Goal: Information Seeking & Learning: Learn about a topic

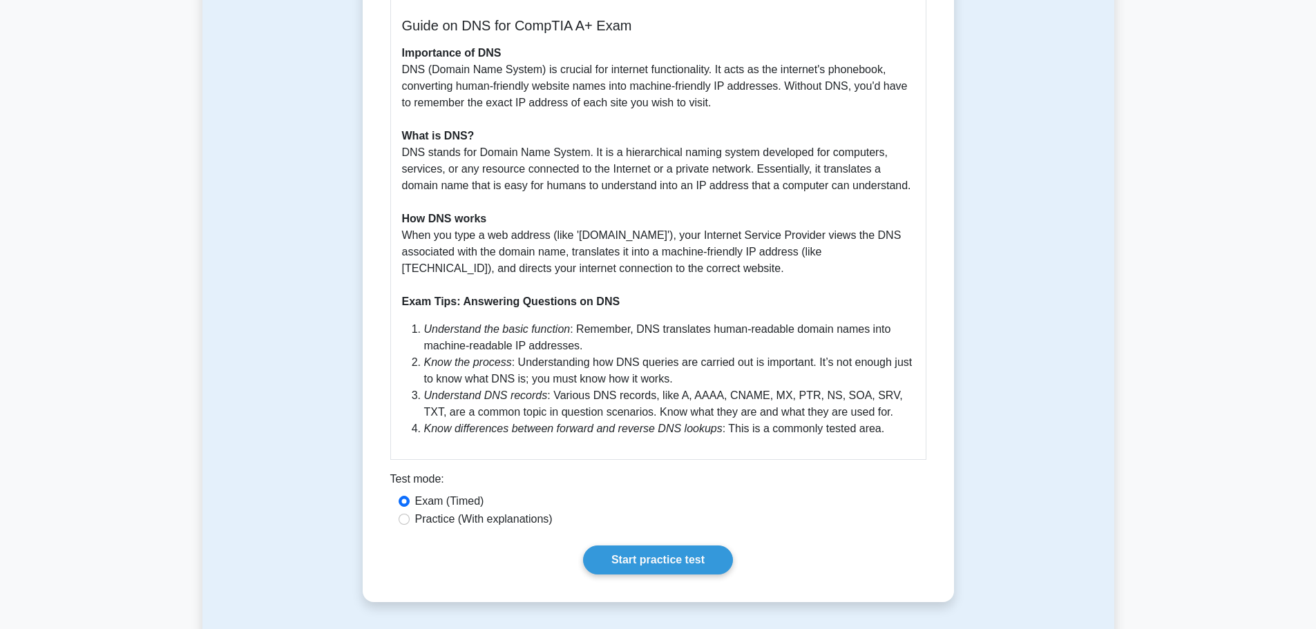
scroll to position [414, 0]
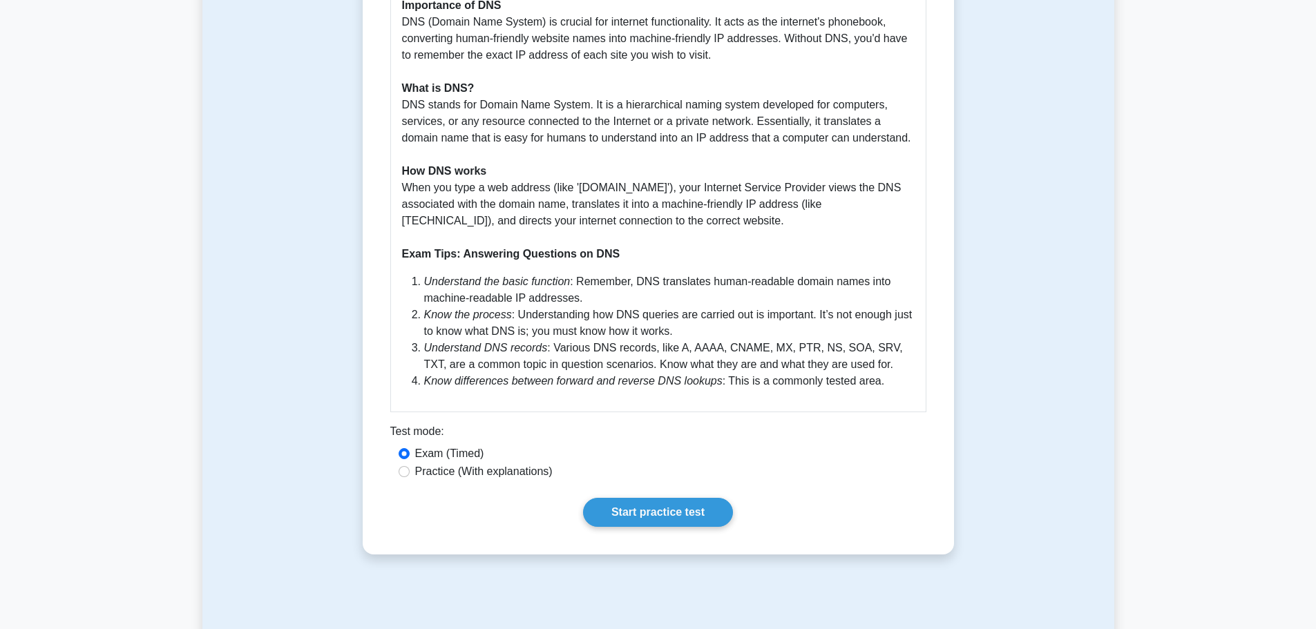
click at [441, 473] on label "Practice (With explanations)" at bounding box center [483, 471] width 137 height 17
click at [410, 473] on input "Practice (With explanations)" at bounding box center [404, 471] width 11 height 11
radio input "true"
click at [617, 509] on link "Start practice test" at bounding box center [658, 512] width 150 height 29
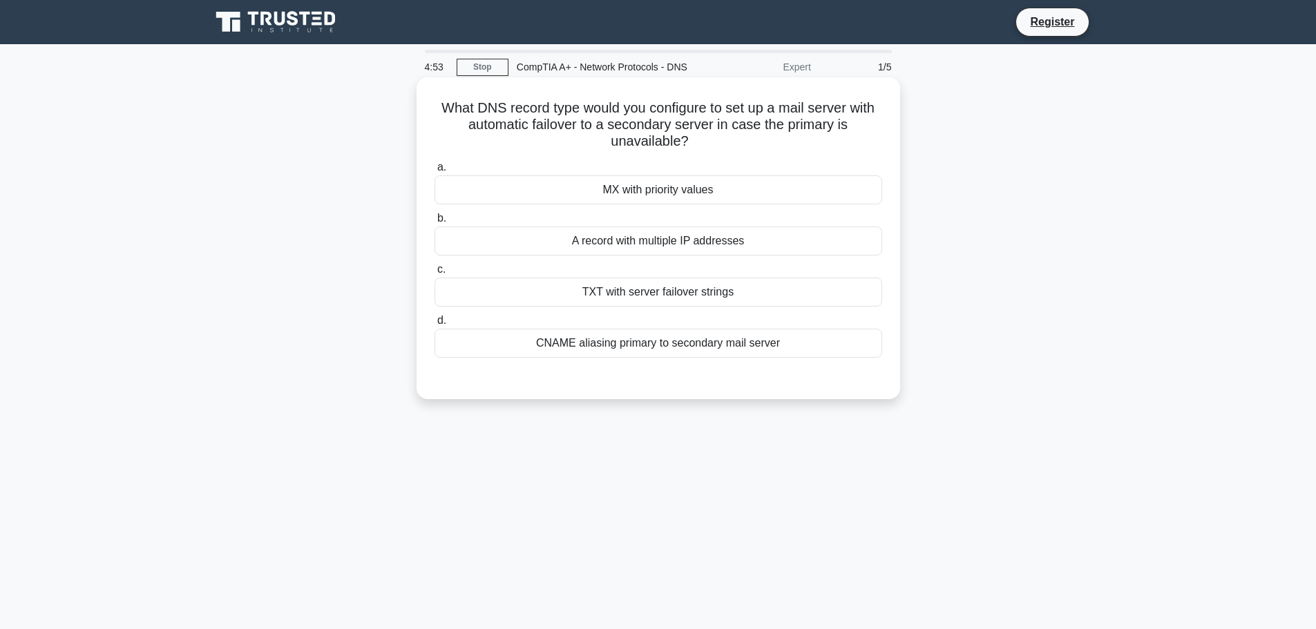
click at [649, 182] on div "MX with priority values" at bounding box center [658, 189] width 448 height 29
click at [434, 172] on input "a. MX with priority values" at bounding box center [434, 167] width 0 height 9
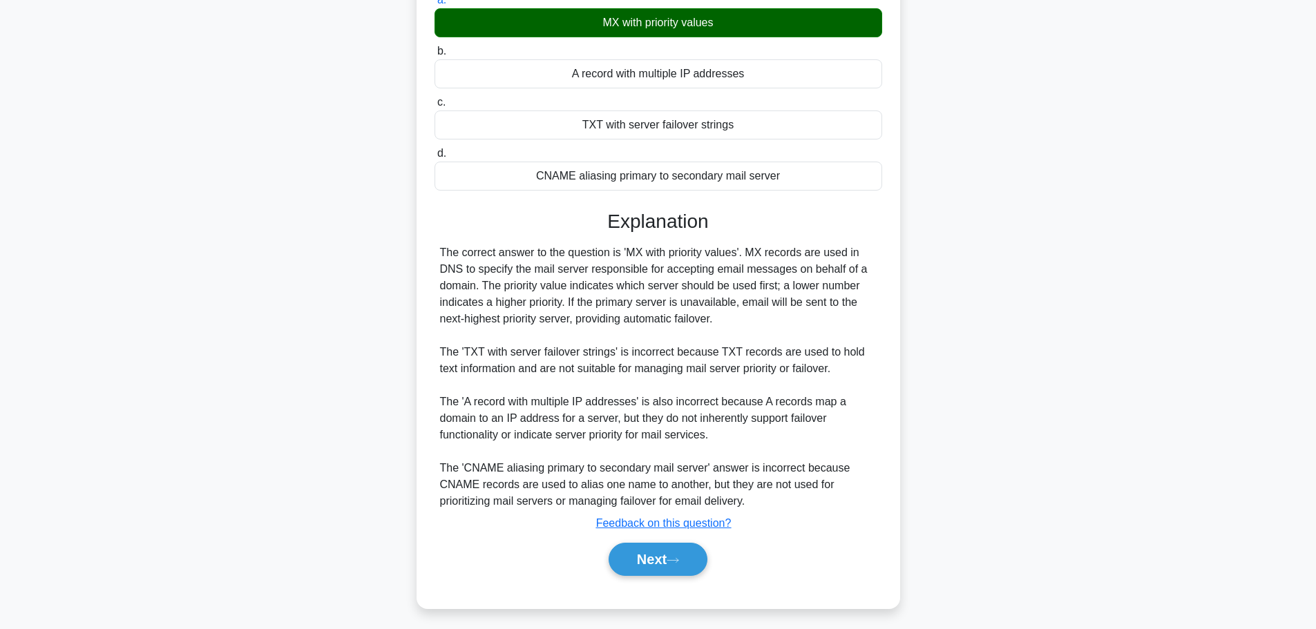
scroll to position [173, 0]
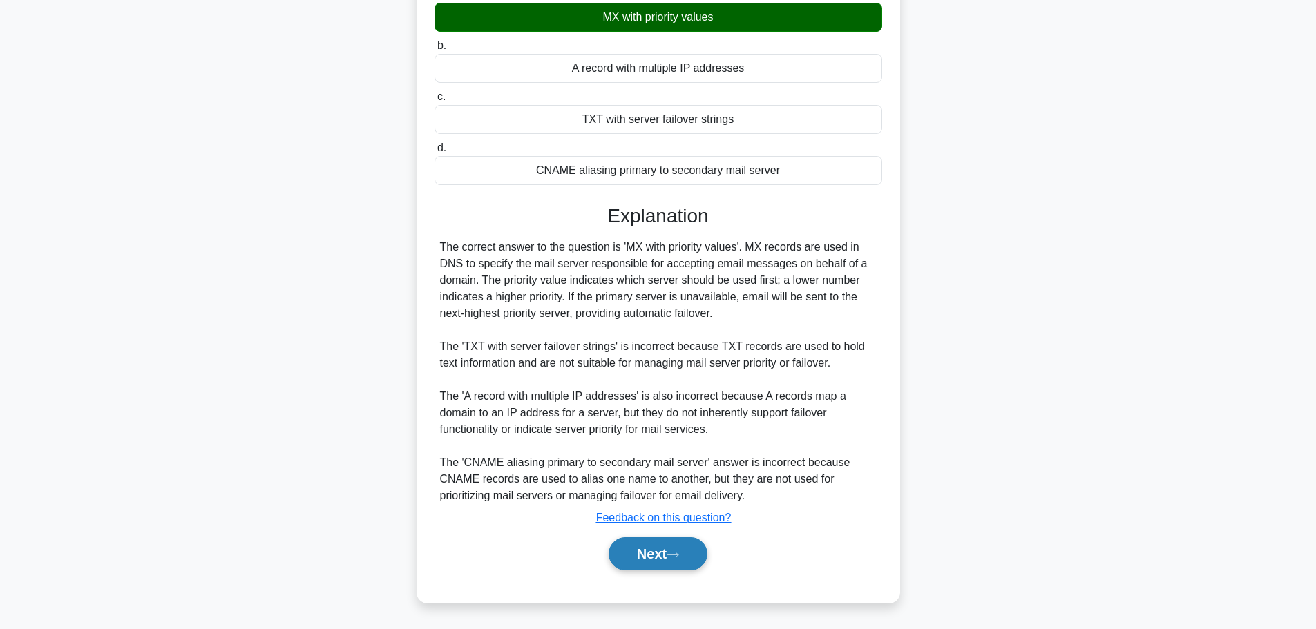
click at [649, 548] on button "Next" at bounding box center [657, 553] width 99 height 33
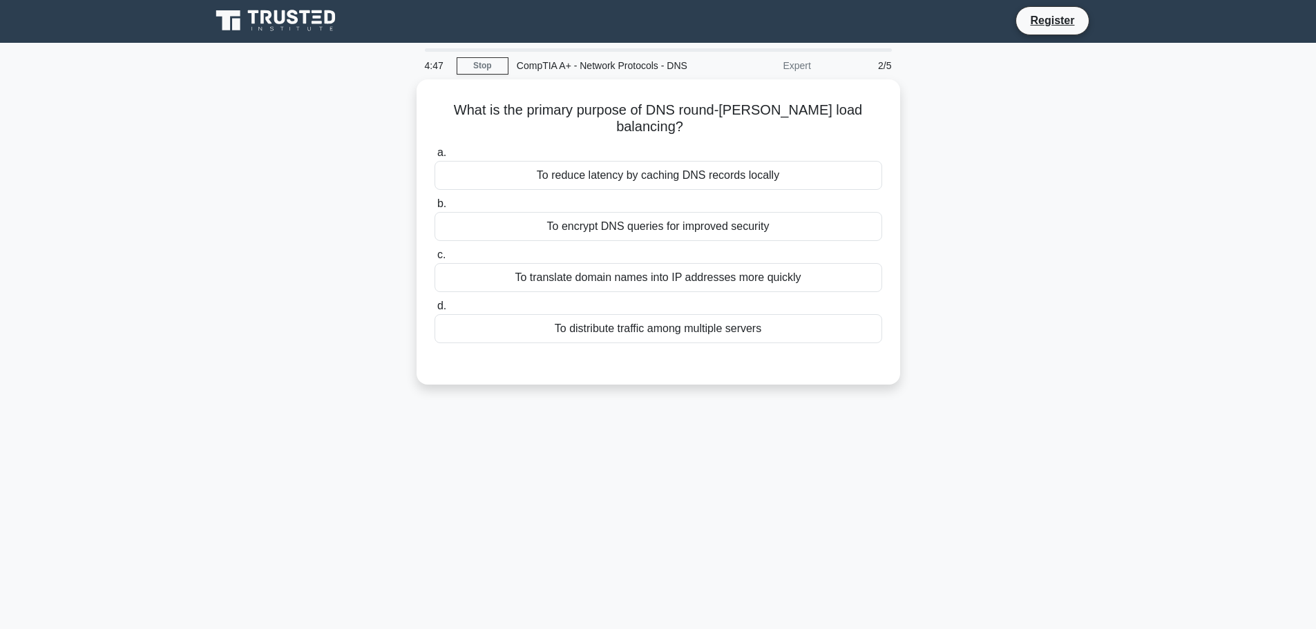
scroll to position [0, 0]
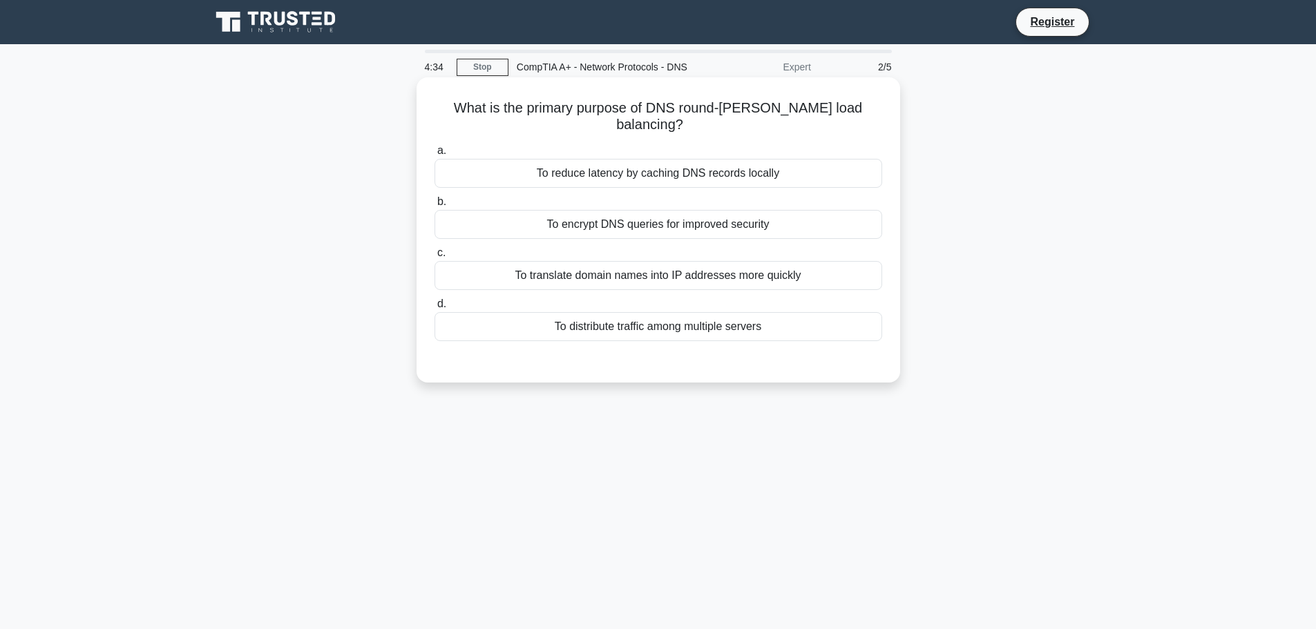
click at [693, 316] on div "To distribute traffic among multiple servers" at bounding box center [658, 326] width 448 height 29
click at [434, 309] on input "d. To distribute traffic among multiple servers" at bounding box center [434, 304] width 0 height 9
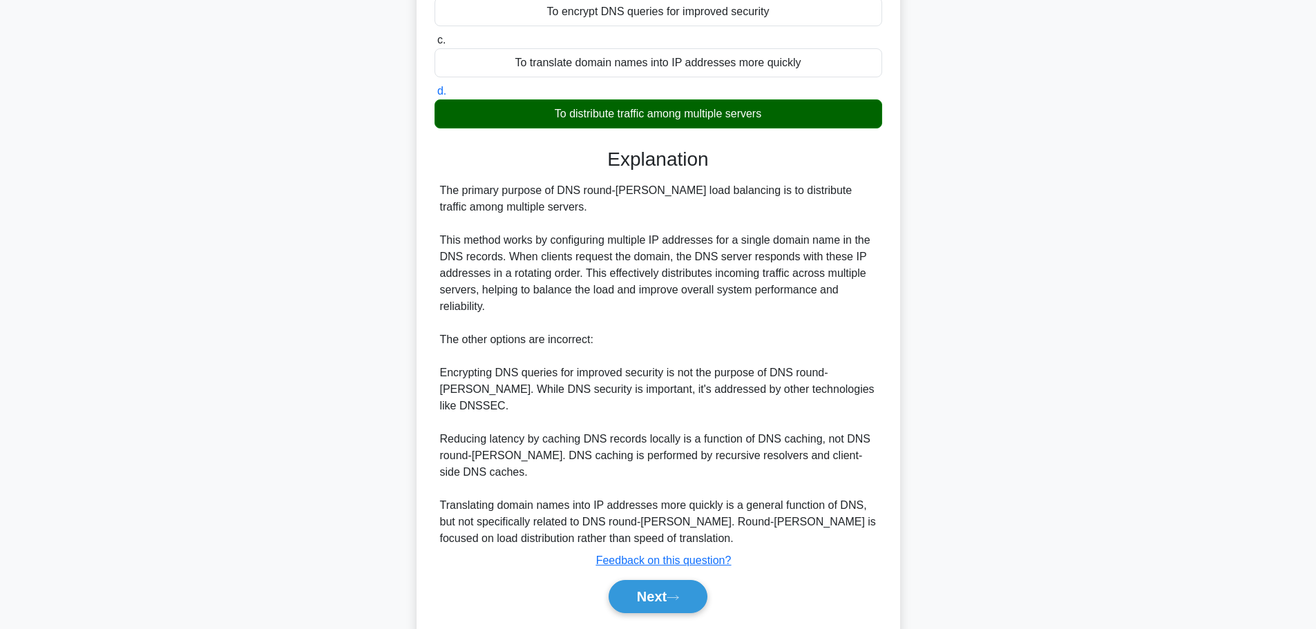
scroll to position [223, 0]
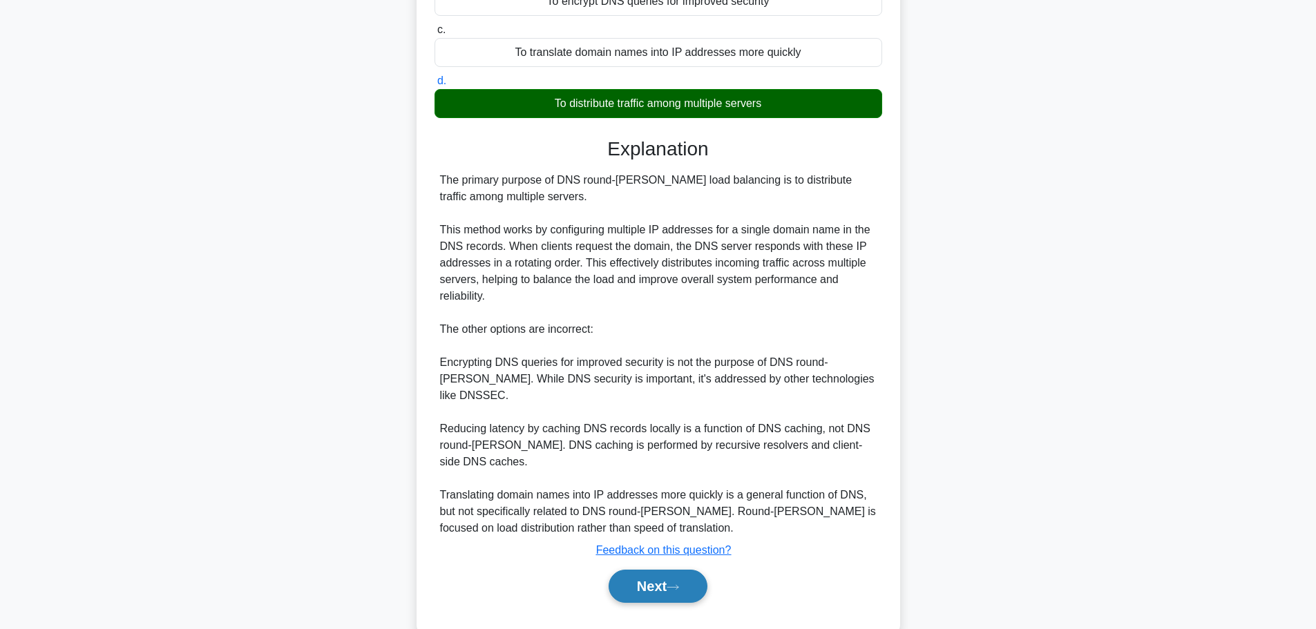
click at [686, 570] on button "Next" at bounding box center [657, 586] width 99 height 33
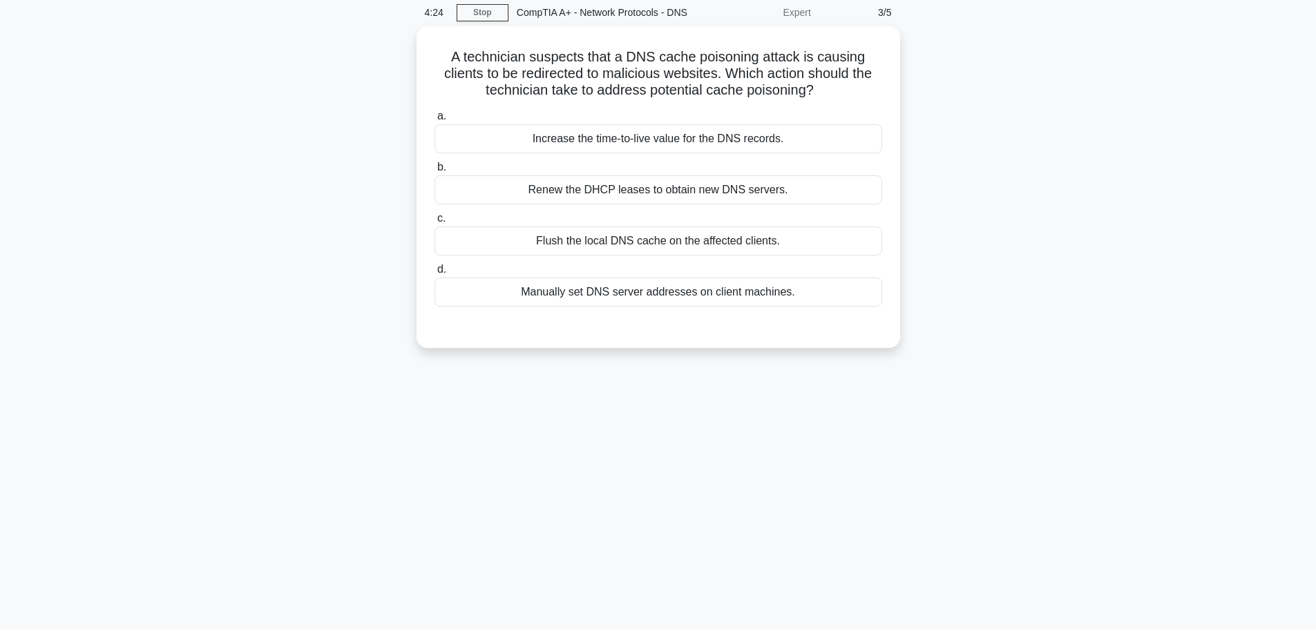
scroll to position [0, 0]
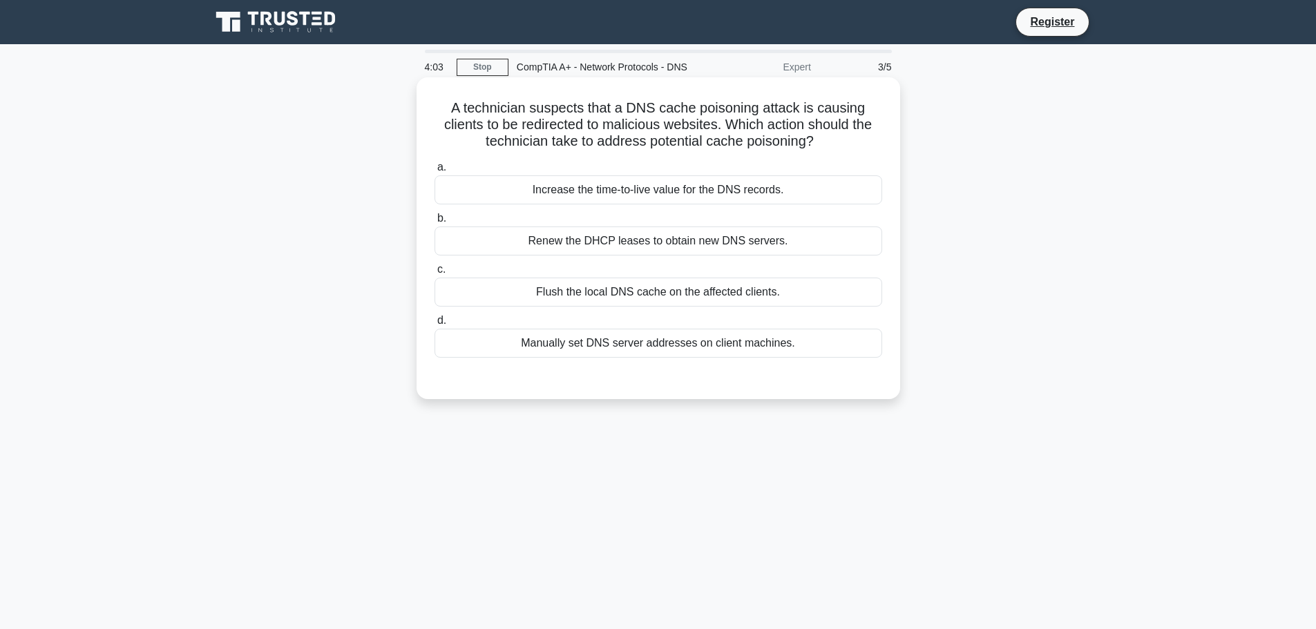
click at [674, 300] on div "Flush the local DNS cache on the affected clients." at bounding box center [658, 292] width 448 height 29
click at [434, 274] on input "c. Flush the local DNS cache on the affected clients." at bounding box center [434, 269] width 0 height 9
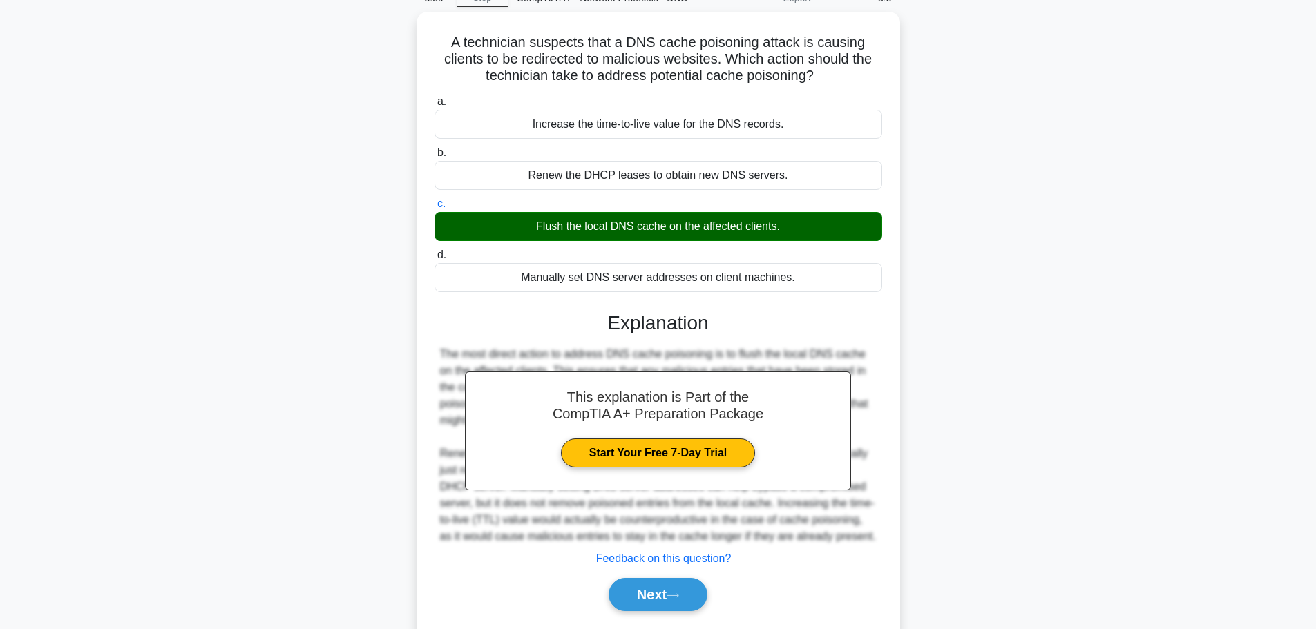
scroll to position [117, 0]
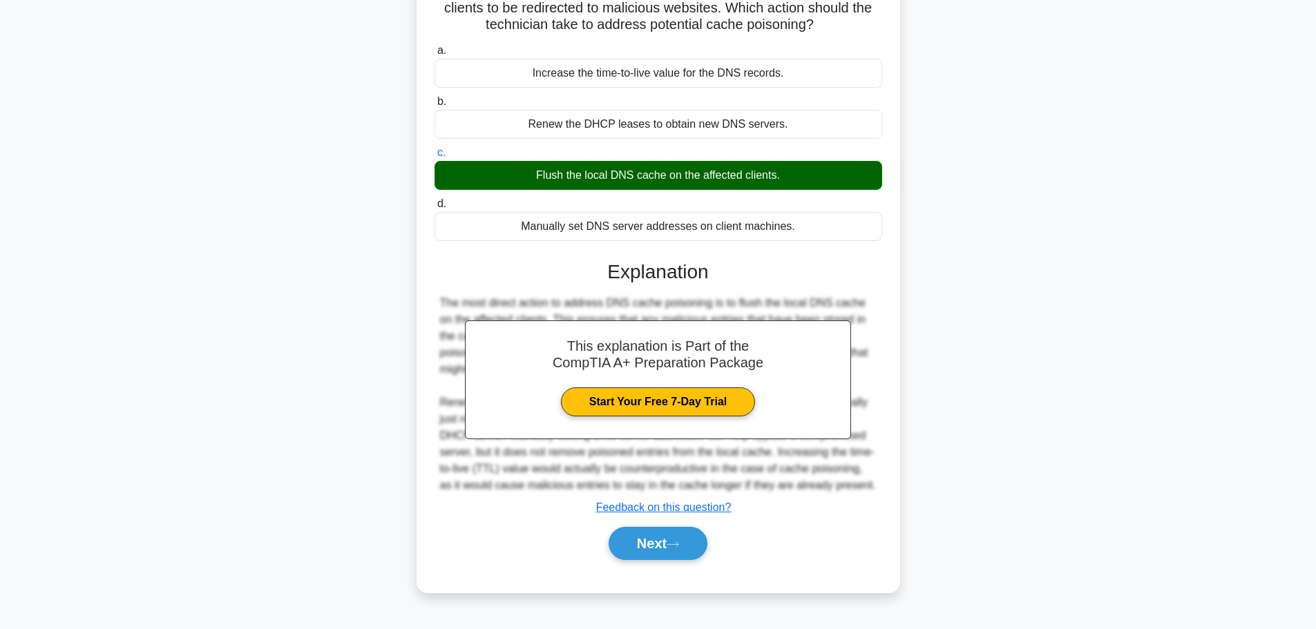
click at [624, 127] on div "Renew the DHCP leases to obtain new DNS servers." at bounding box center [658, 124] width 448 height 29
click at [434, 106] on input "b. Renew the DHCP leases to obtain new DNS servers." at bounding box center [434, 101] width 0 height 9
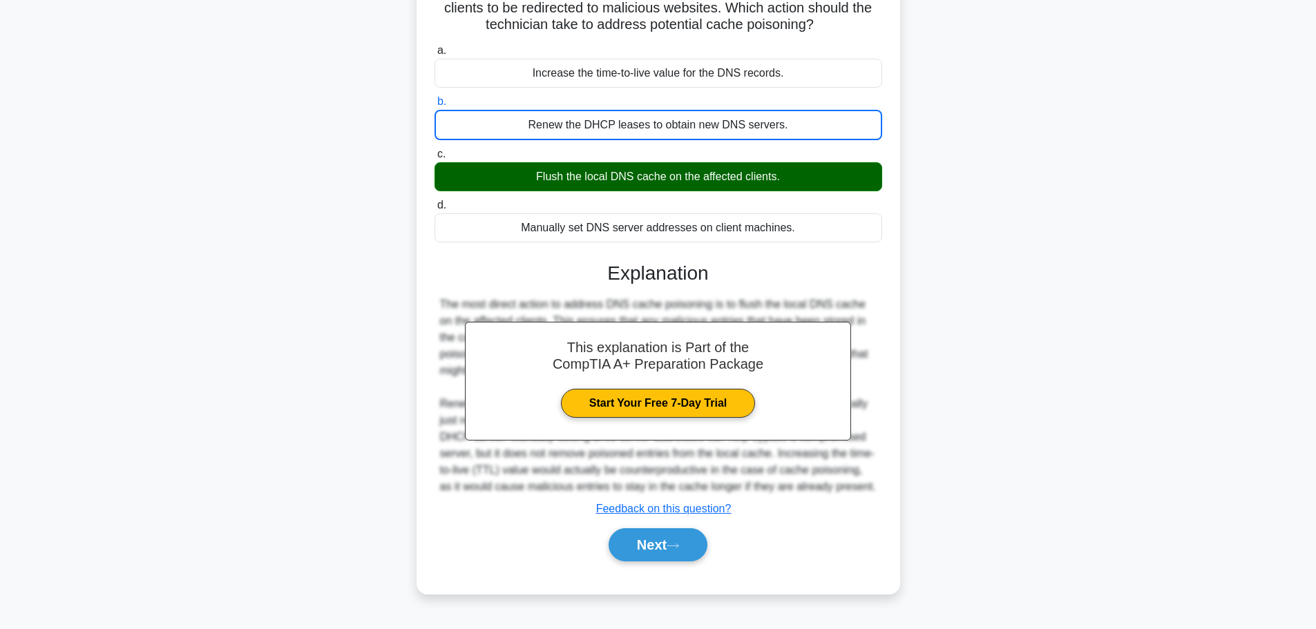
click at [633, 170] on div "Flush the local DNS cache on the affected clients." at bounding box center [658, 176] width 448 height 29
click at [434, 159] on input "c. Flush the local DNS cache on the affected clients." at bounding box center [434, 154] width 0 height 9
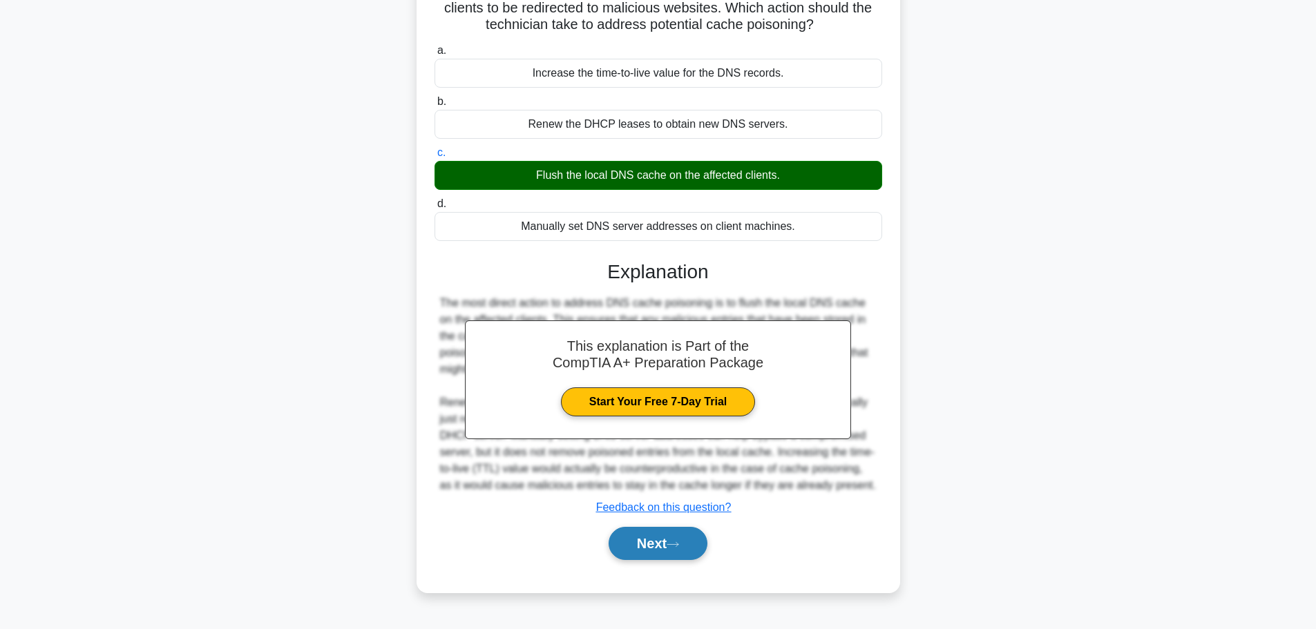
click at [649, 548] on button "Next" at bounding box center [657, 543] width 99 height 33
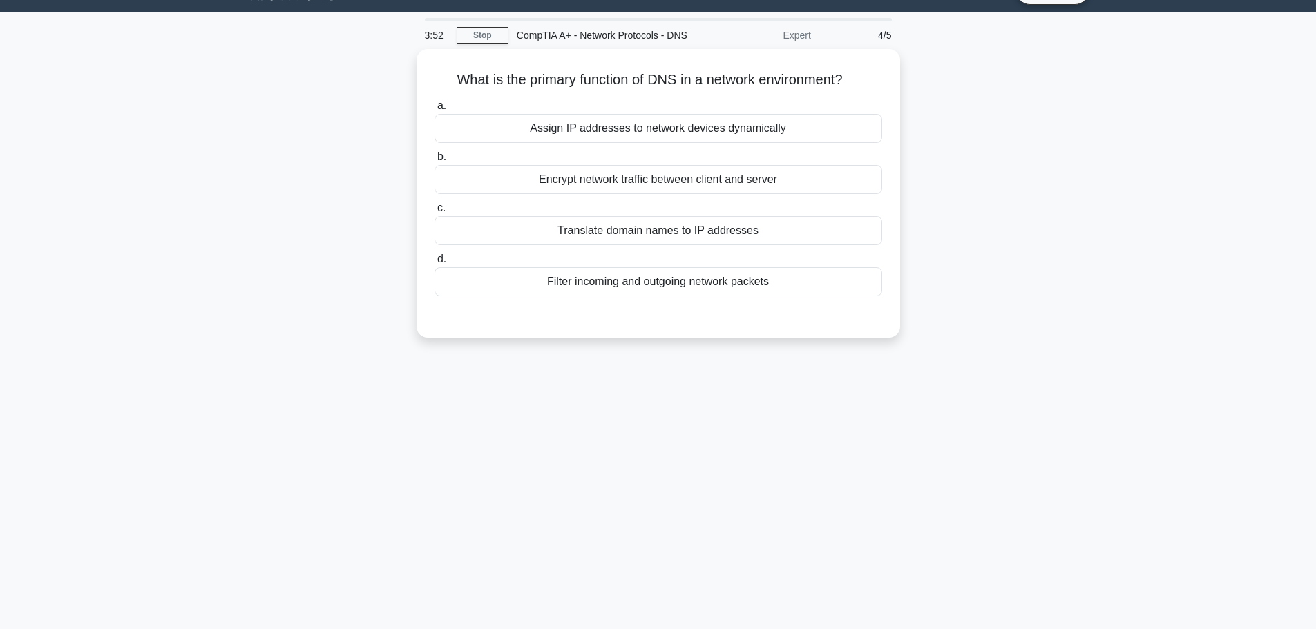
scroll to position [0, 0]
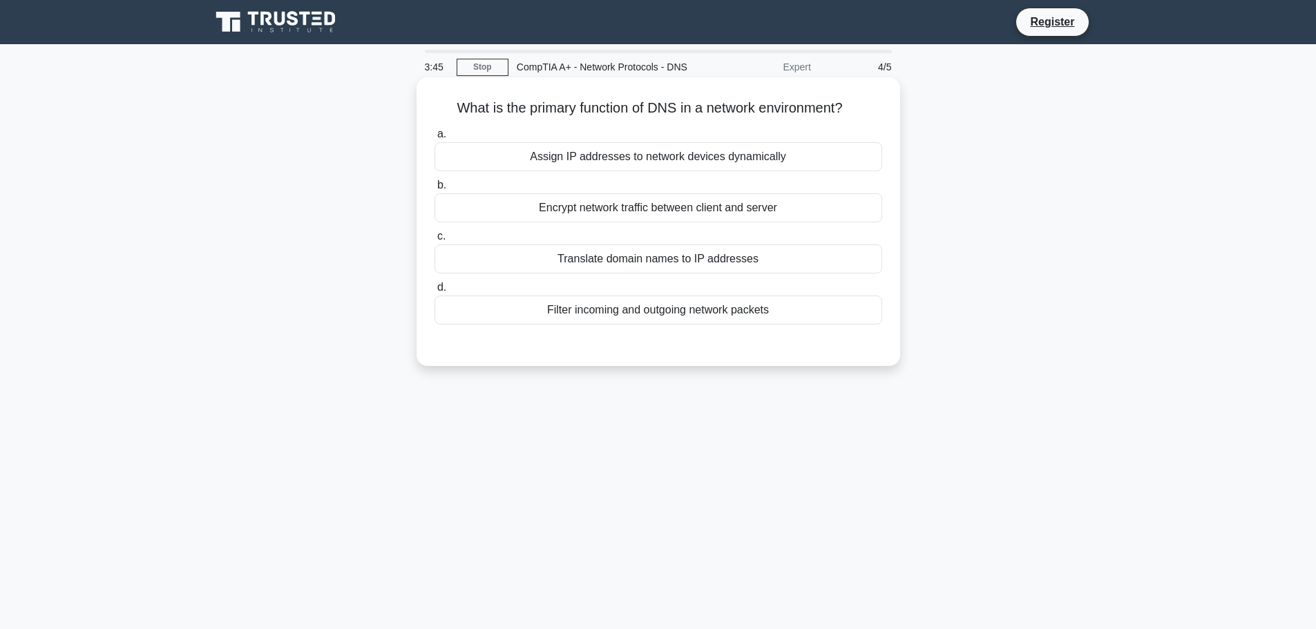
click at [662, 269] on div "Translate domain names to IP addresses" at bounding box center [658, 258] width 448 height 29
click at [434, 241] on input "c. Translate domain names to IP addresses" at bounding box center [434, 236] width 0 height 9
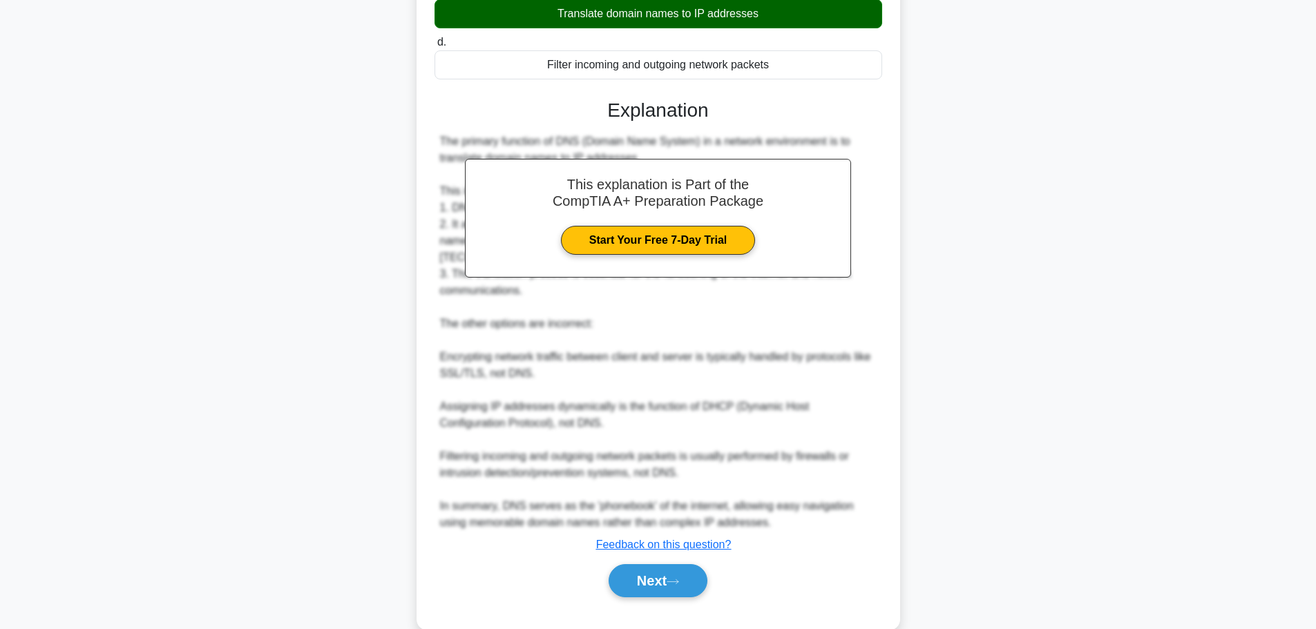
scroll to position [256, 0]
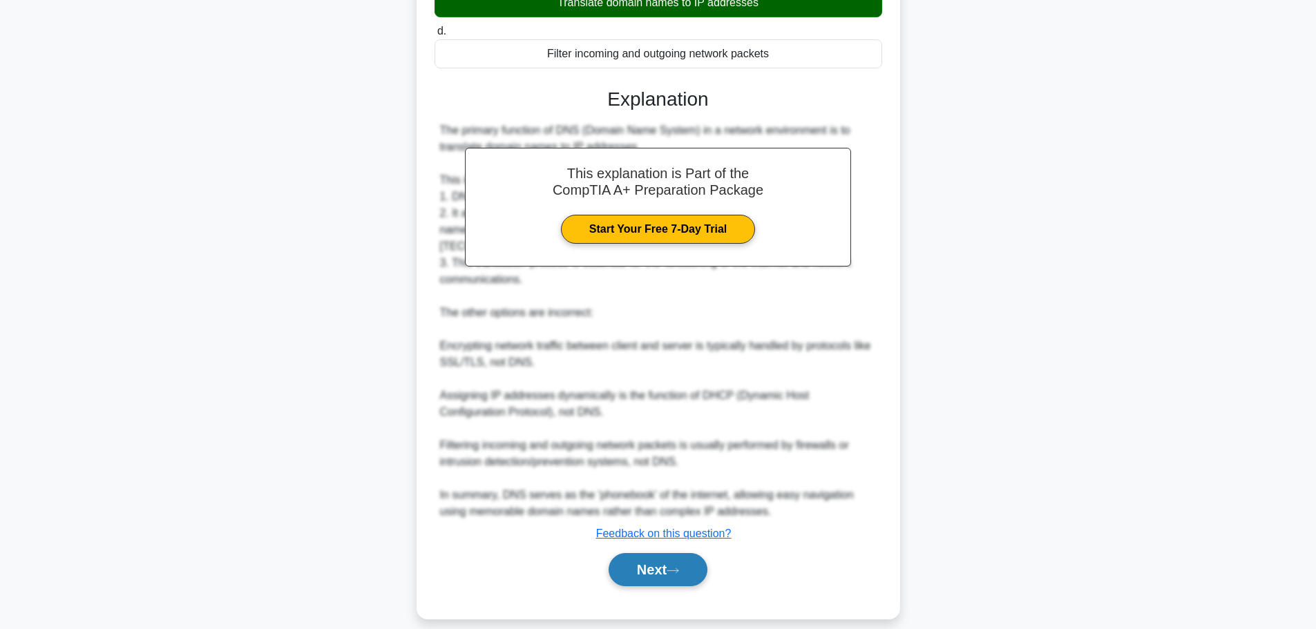
click at [645, 553] on button "Next" at bounding box center [657, 569] width 99 height 33
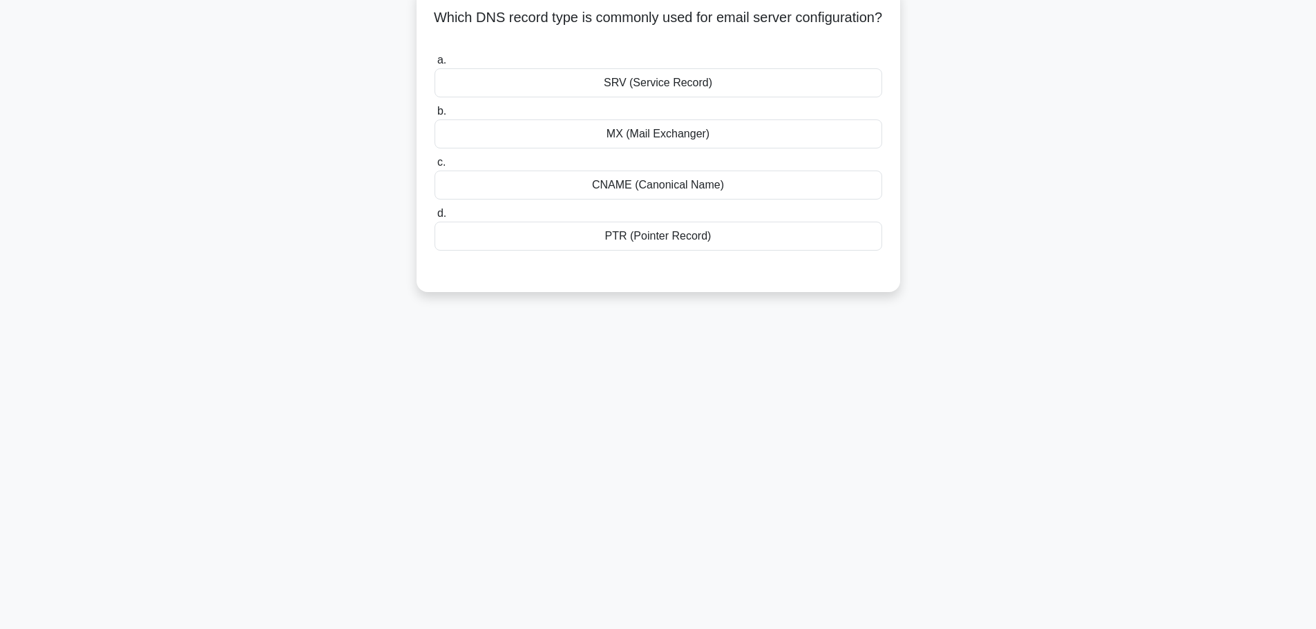
scroll to position [0, 0]
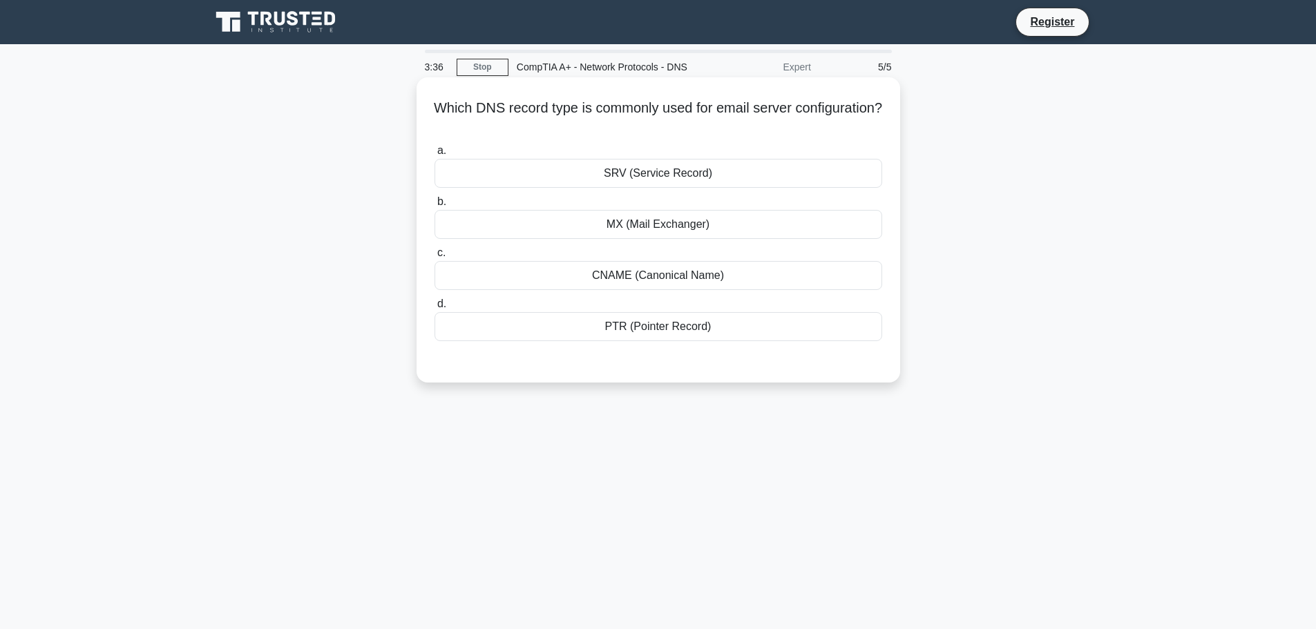
click at [695, 229] on div "MX (Mail Exchanger)" at bounding box center [658, 224] width 448 height 29
click at [434, 207] on input "b. MX (Mail Exchanger)" at bounding box center [434, 202] width 0 height 9
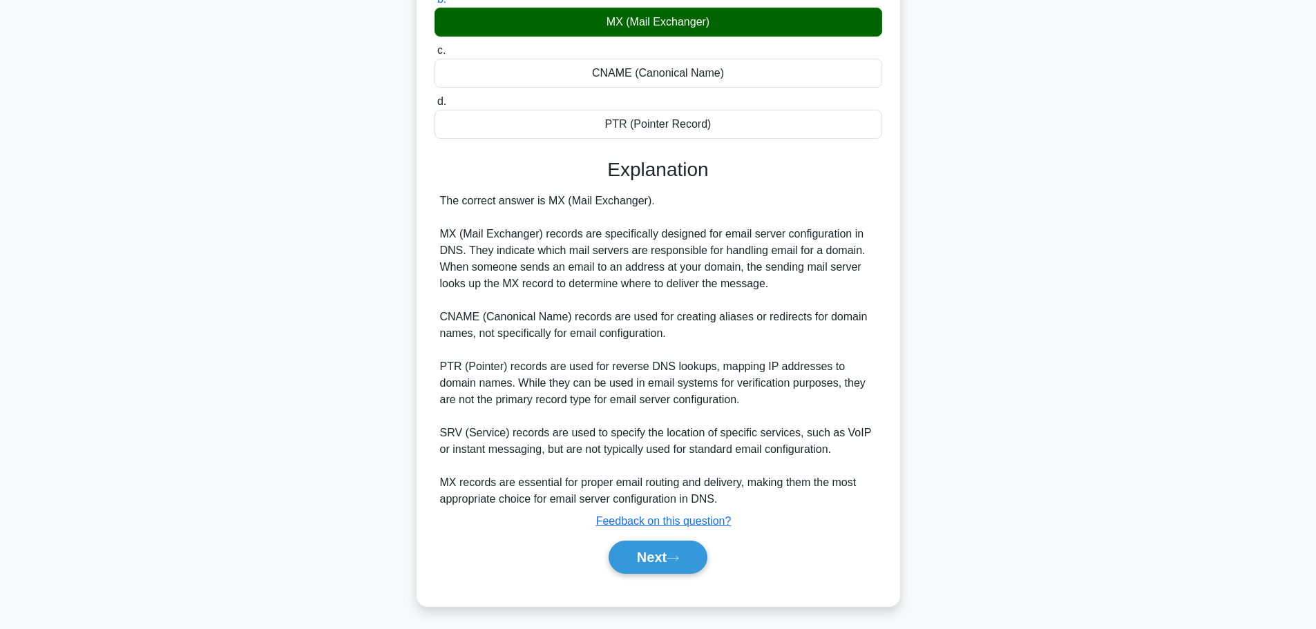
scroll to position [207, 0]
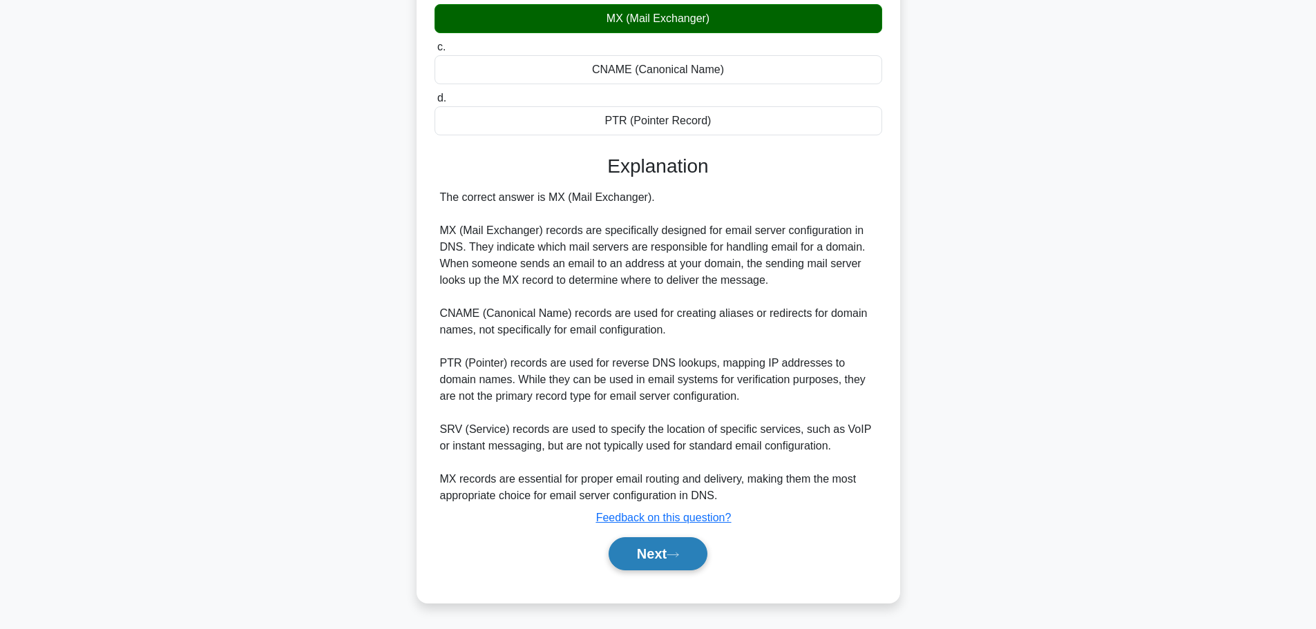
click at [642, 552] on button "Next" at bounding box center [657, 553] width 99 height 33
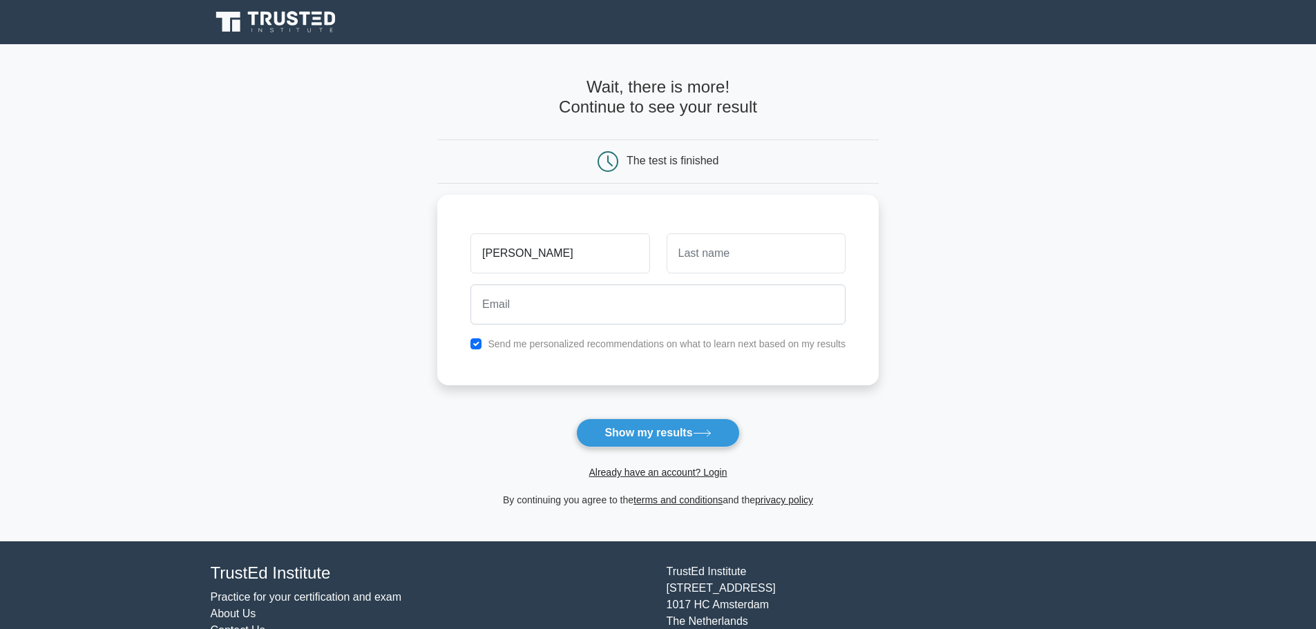
type input "Shane"
type input "Dorkey"
type input "k"
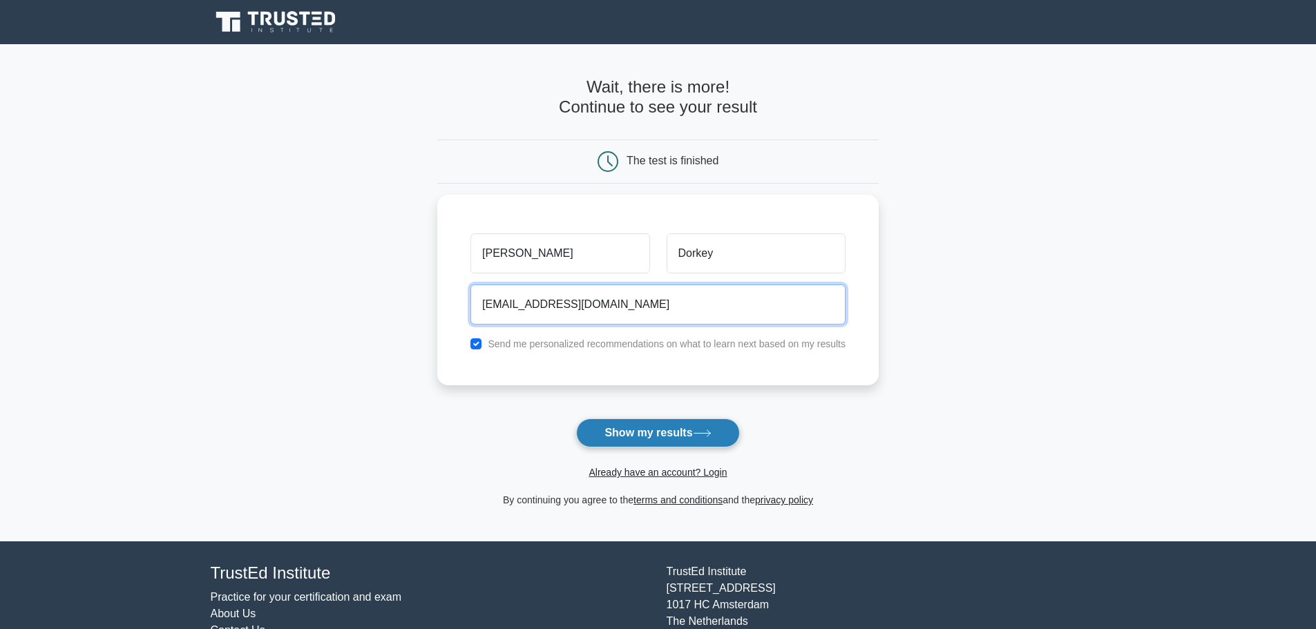
type input "dorkxster@gmail.com"
click at [698, 430] on icon at bounding box center [702, 434] width 19 height 8
